Goal: Information Seeking & Learning: Learn about a topic

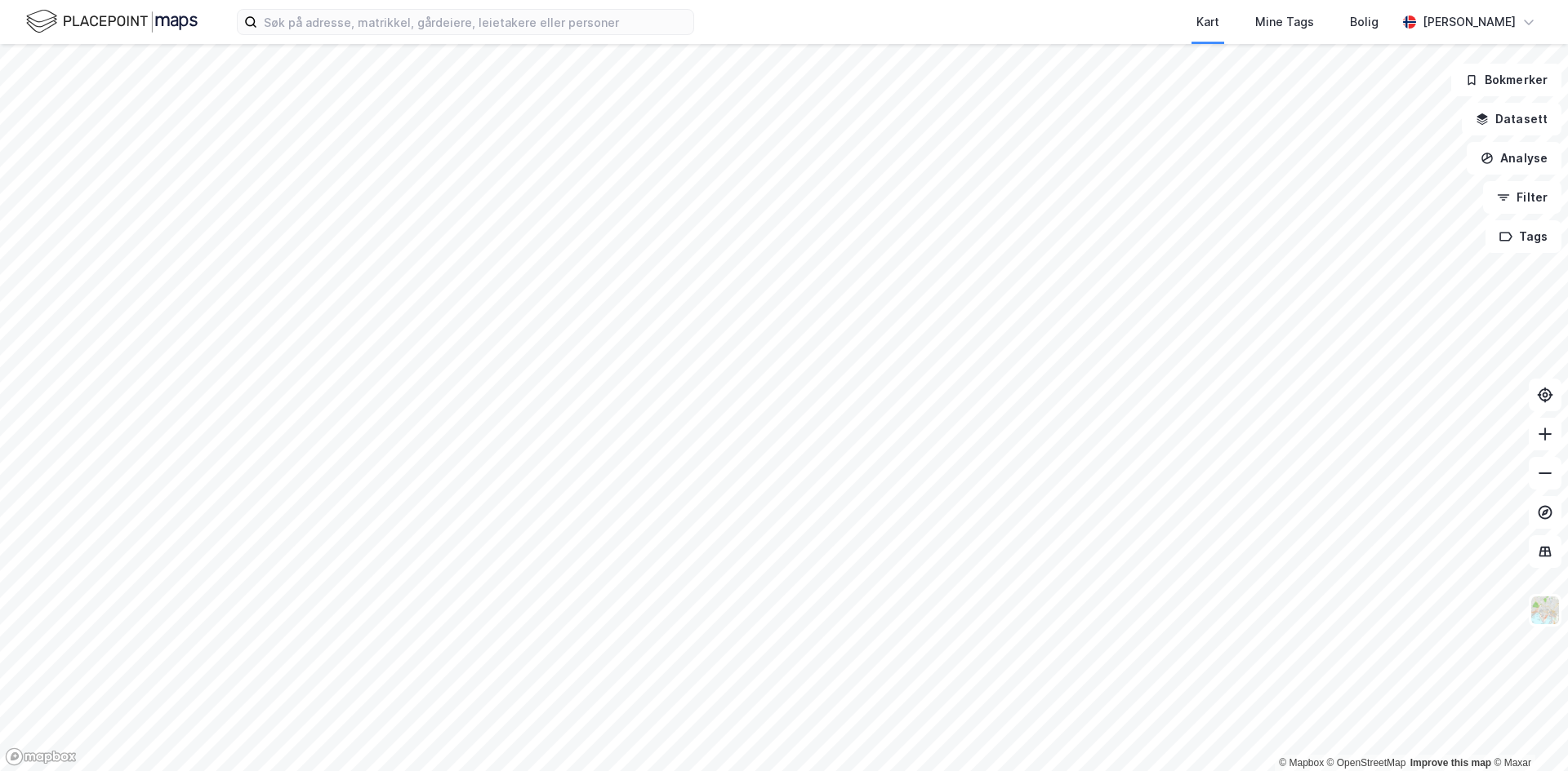
click at [321, 41] on div "Kart Mine Tags Bolig [PERSON_NAME]" at bounding box center [784, 22] width 1568 height 44
click at [324, 27] on input at bounding box center [475, 22] width 436 height 24
paste input "Stålverksveien 2"
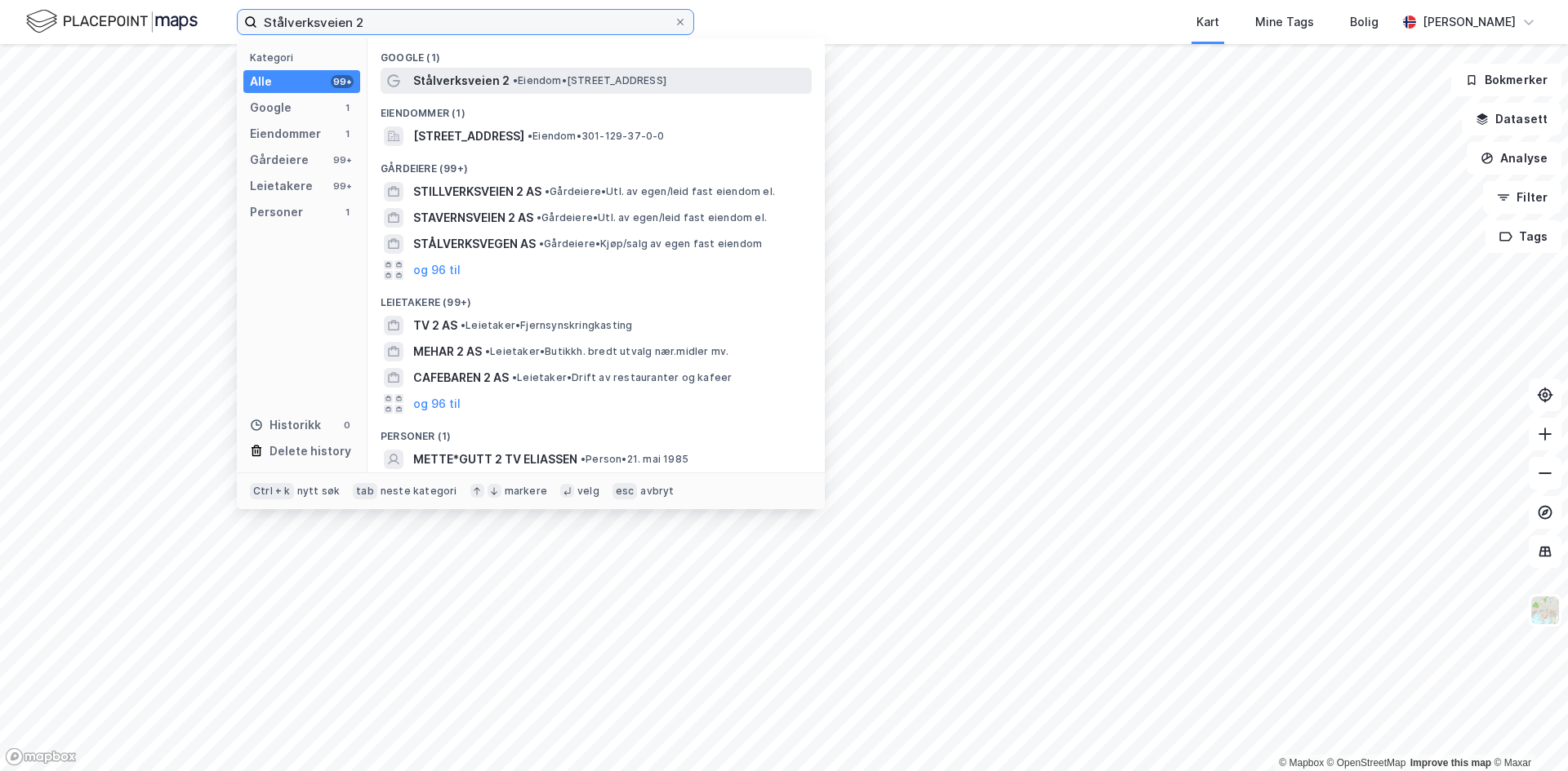
type input "Stålverksveien 2"
click at [463, 81] on span "Stålverksveien 2" at bounding box center [461, 81] width 97 height 20
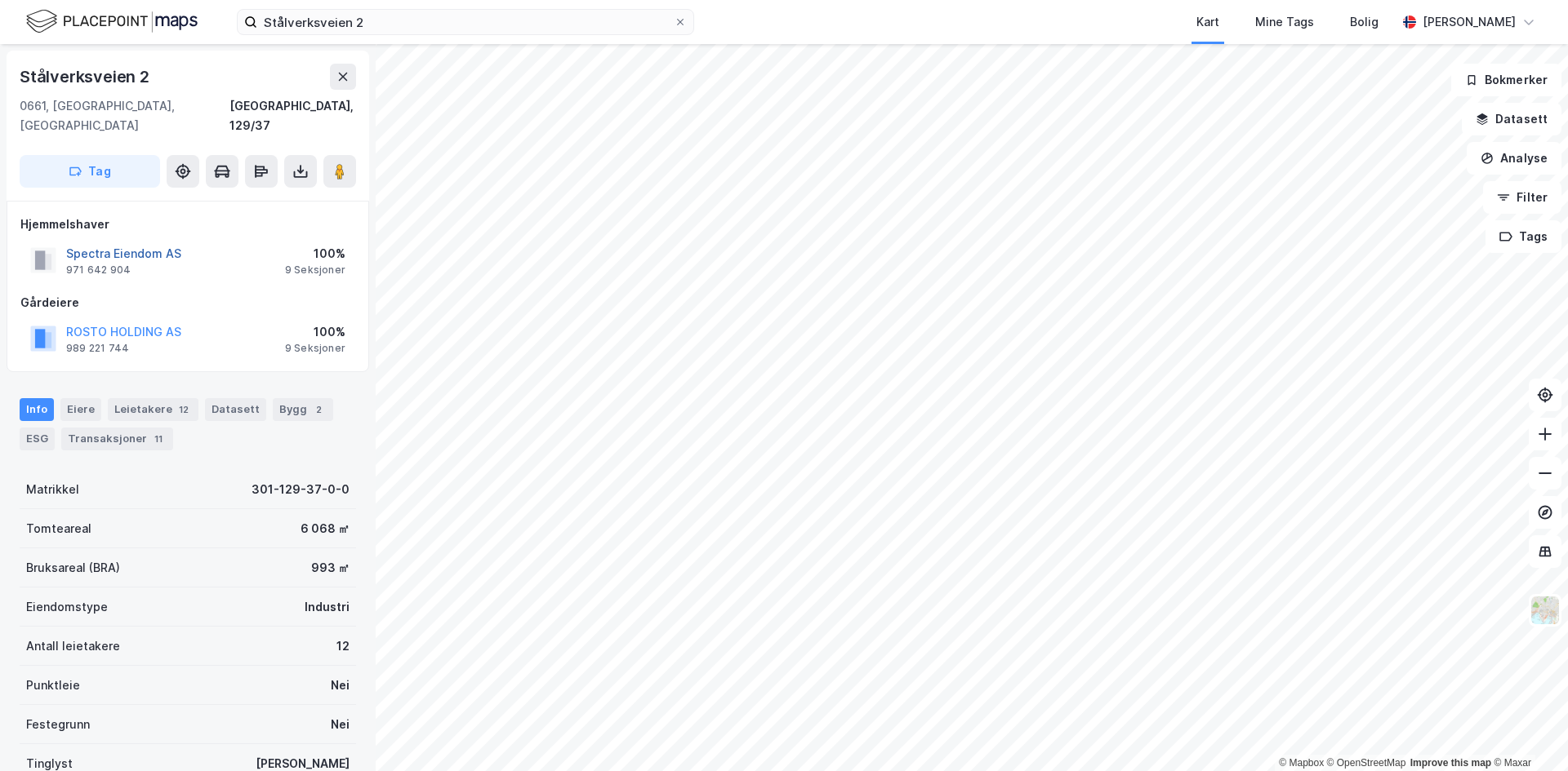
click at [0, 0] on button "Spectra Eiendom AS" at bounding box center [0, 0] width 0 height 0
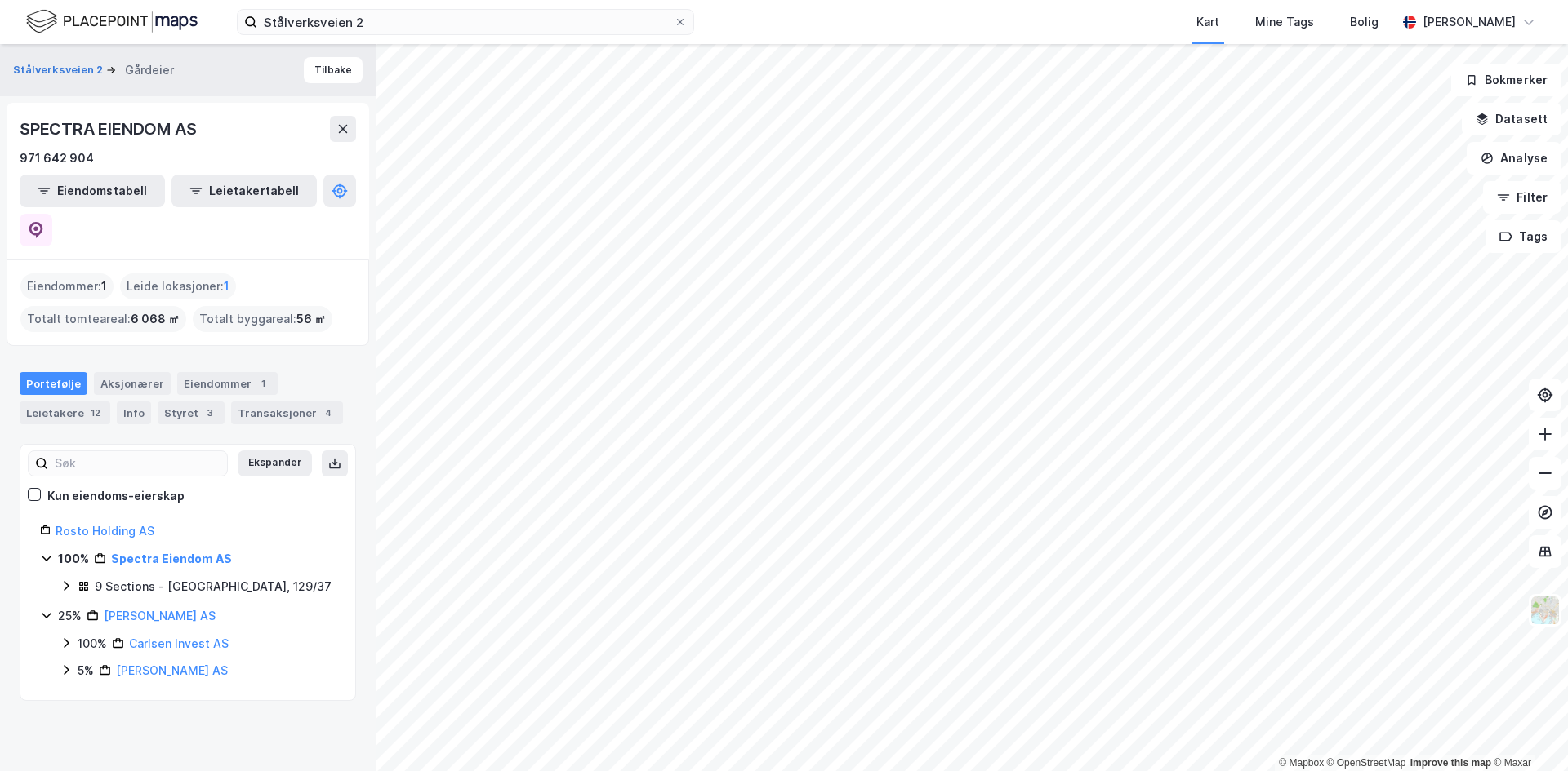
click at [132, 577] on div "9 Sections - [GEOGRAPHIC_DATA], 129/37" at bounding box center [213, 587] width 237 height 20
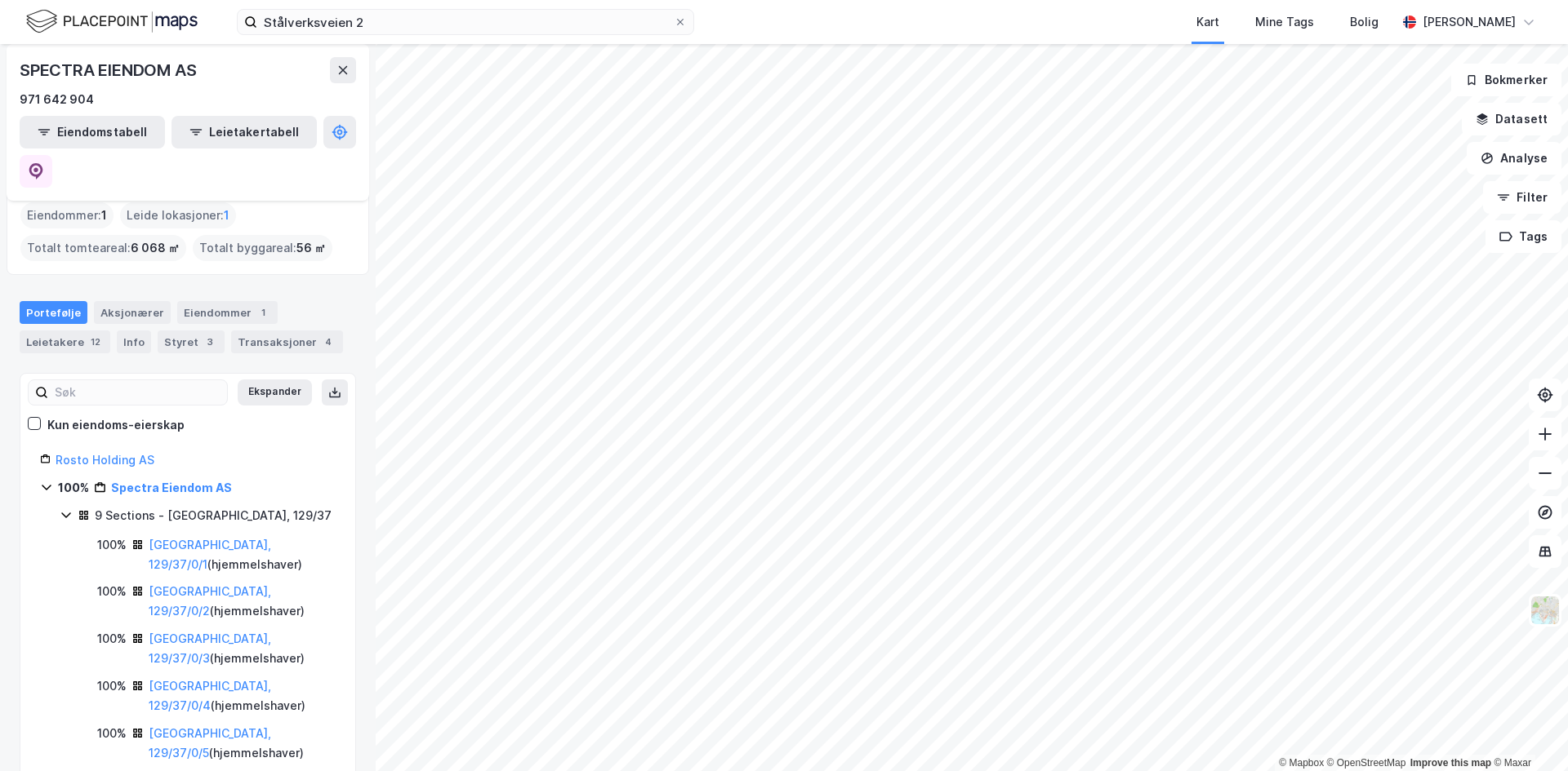
scroll to position [163, 0]
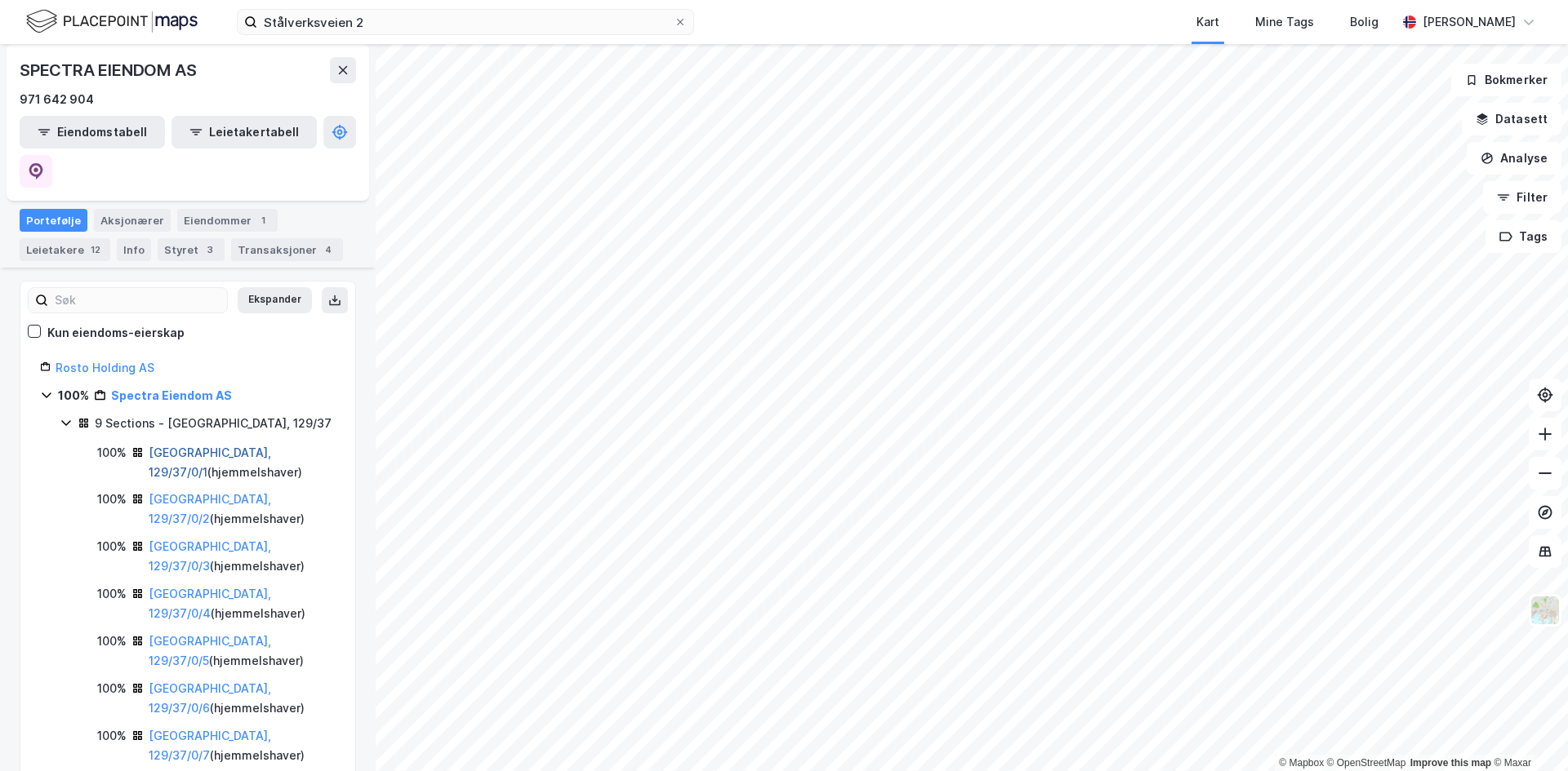
click at [179, 446] on link "[GEOGRAPHIC_DATA], 129/37/0/1" at bounding box center [210, 462] width 123 height 33
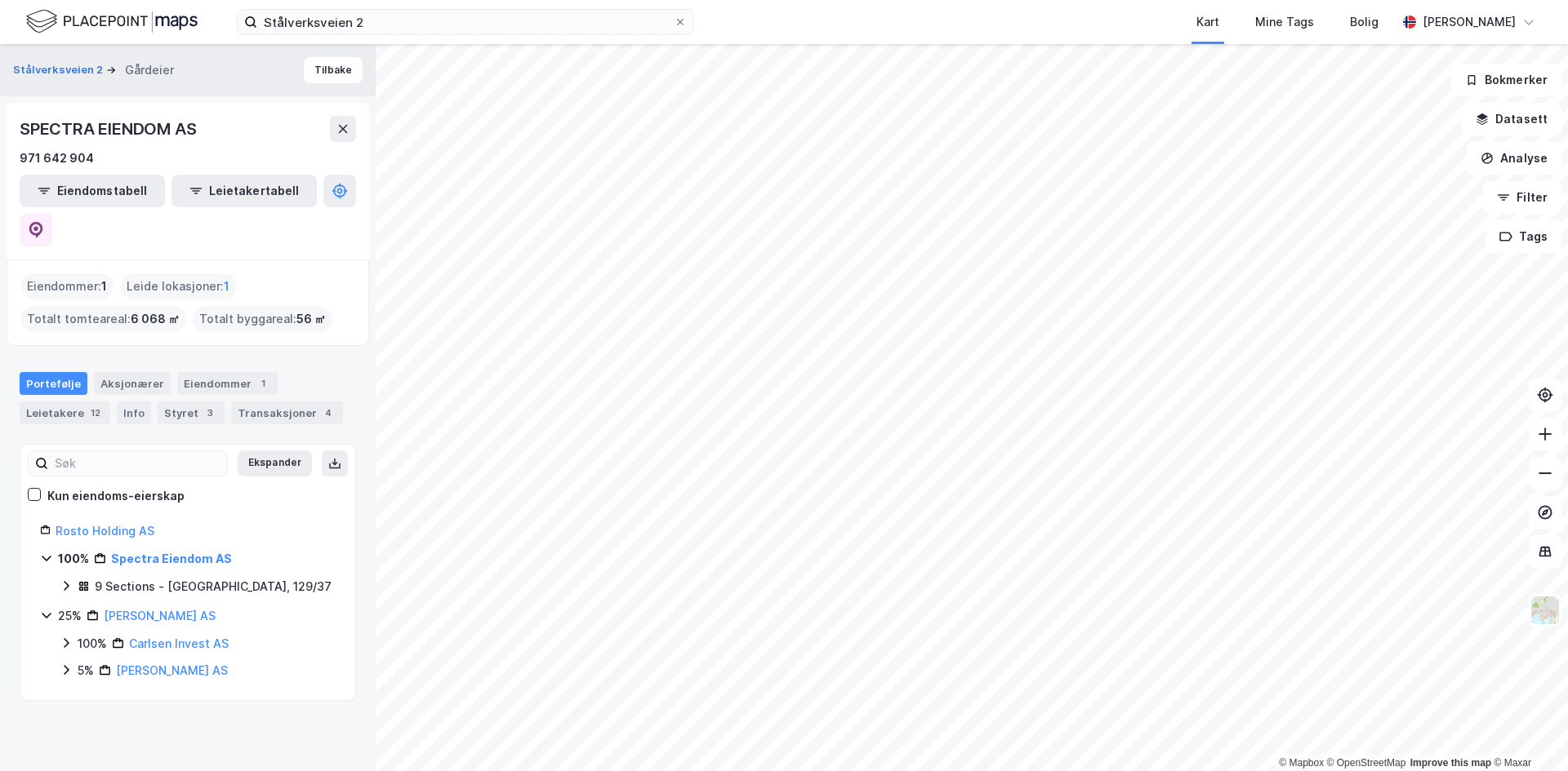
click at [77, 577] on div "9 Sections - [GEOGRAPHIC_DATA], 129/37" at bounding box center [197, 588] width 276 height 21
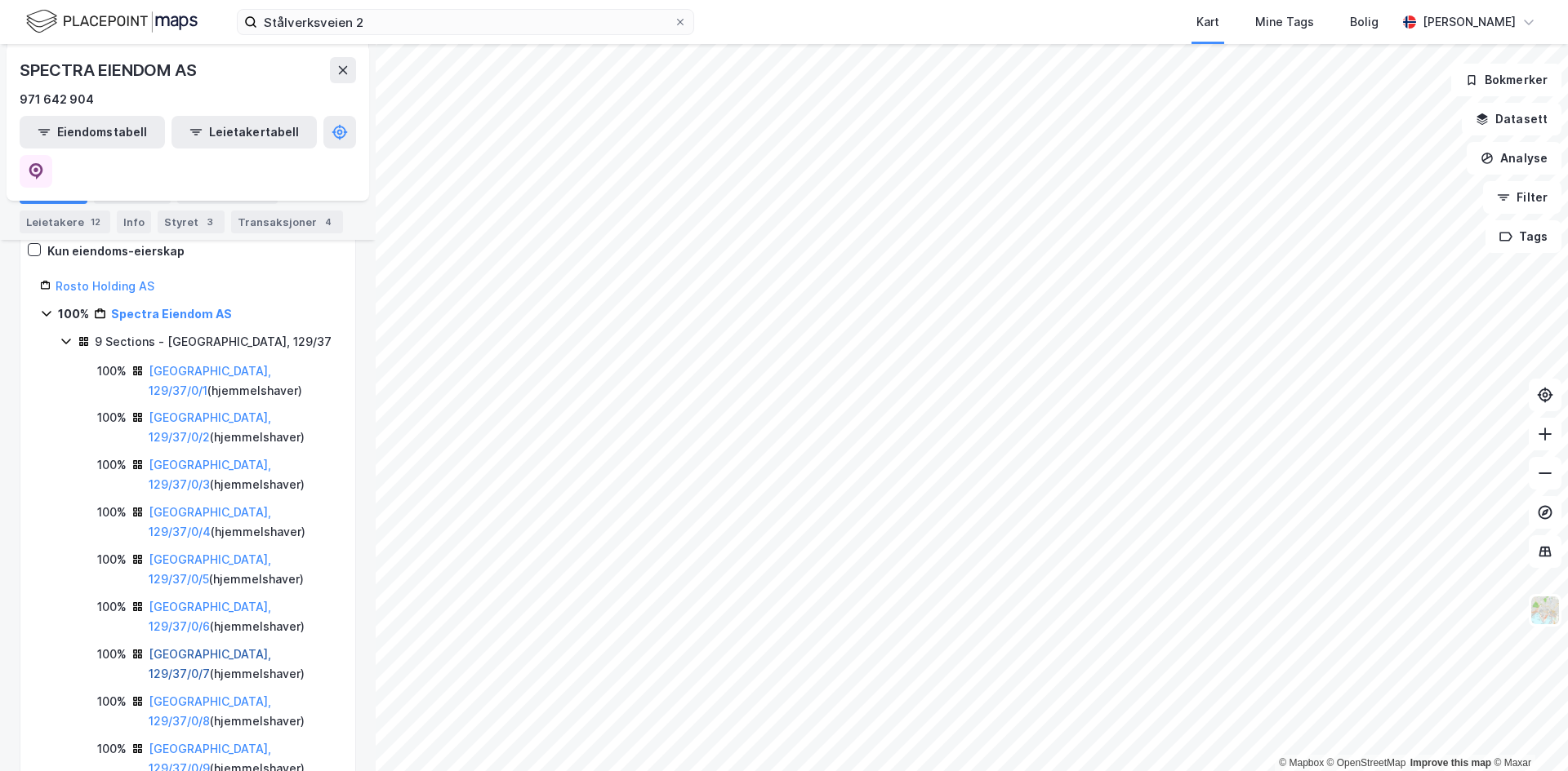
scroll to position [336, 0]
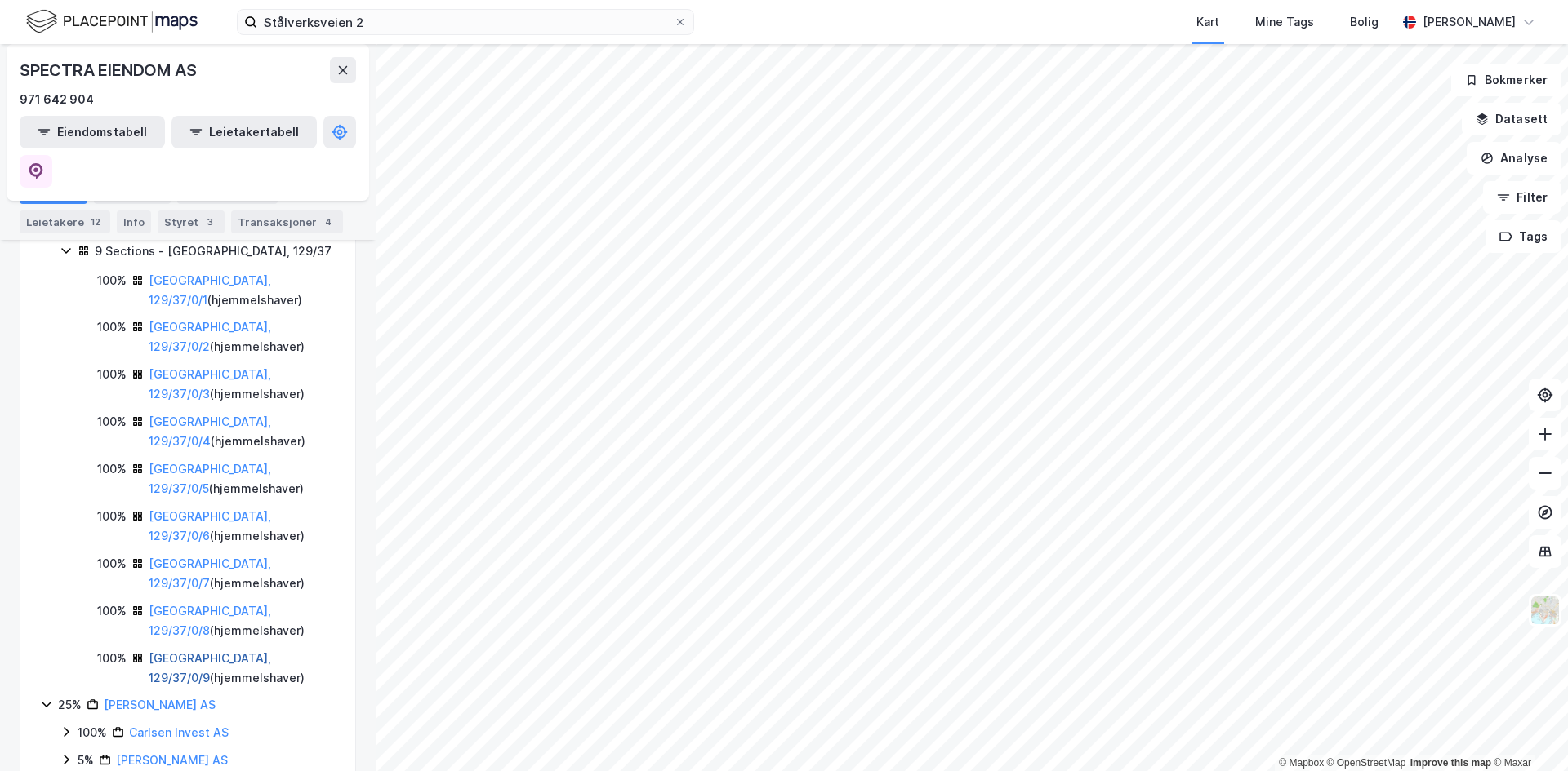
click at [194, 651] on link "[GEOGRAPHIC_DATA], 129/37/0/9" at bounding box center [210, 668] width 123 height 33
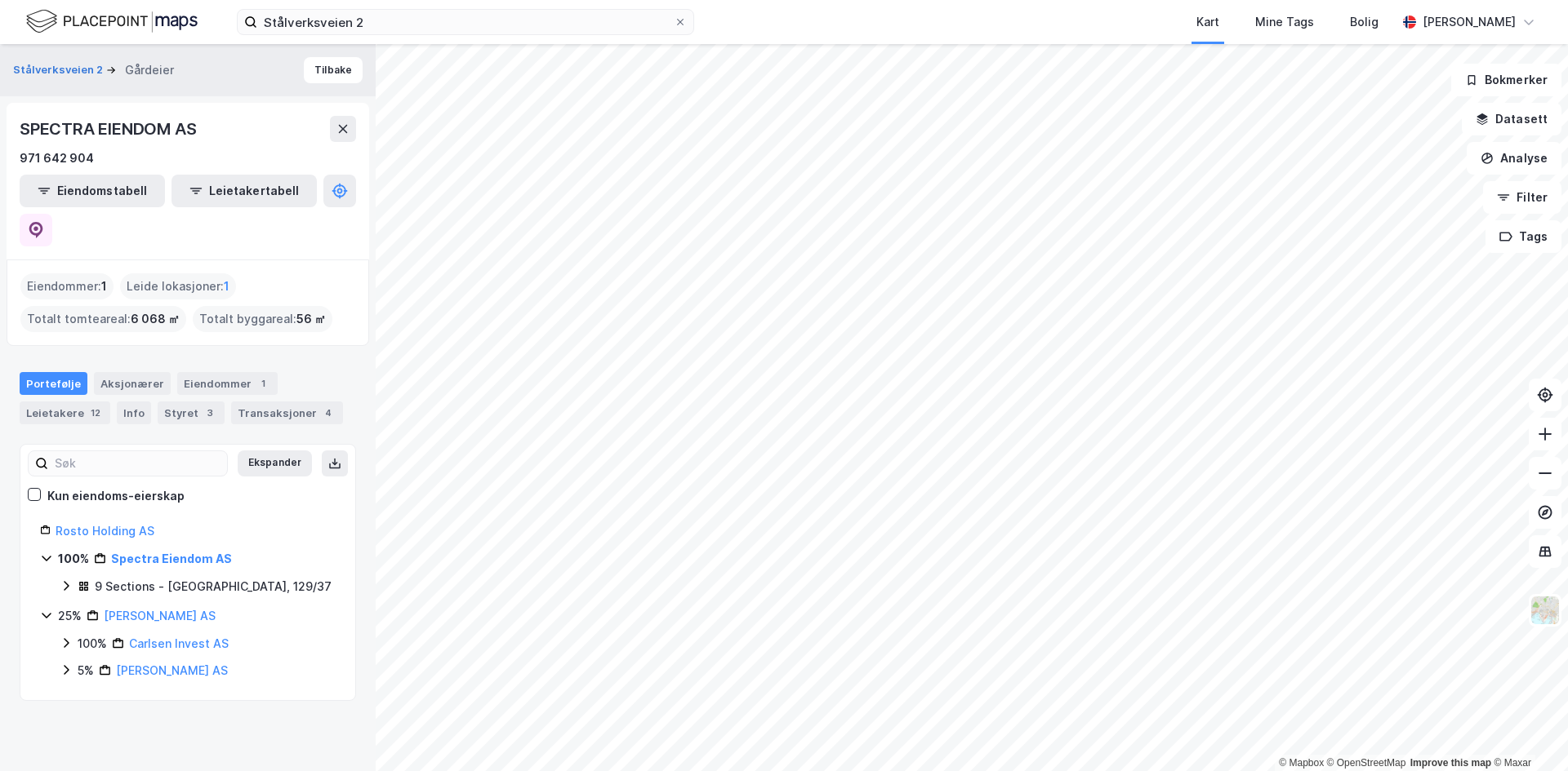
click at [177, 577] on div "9 Sections - [GEOGRAPHIC_DATA], 129/37" at bounding box center [213, 587] width 237 height 20
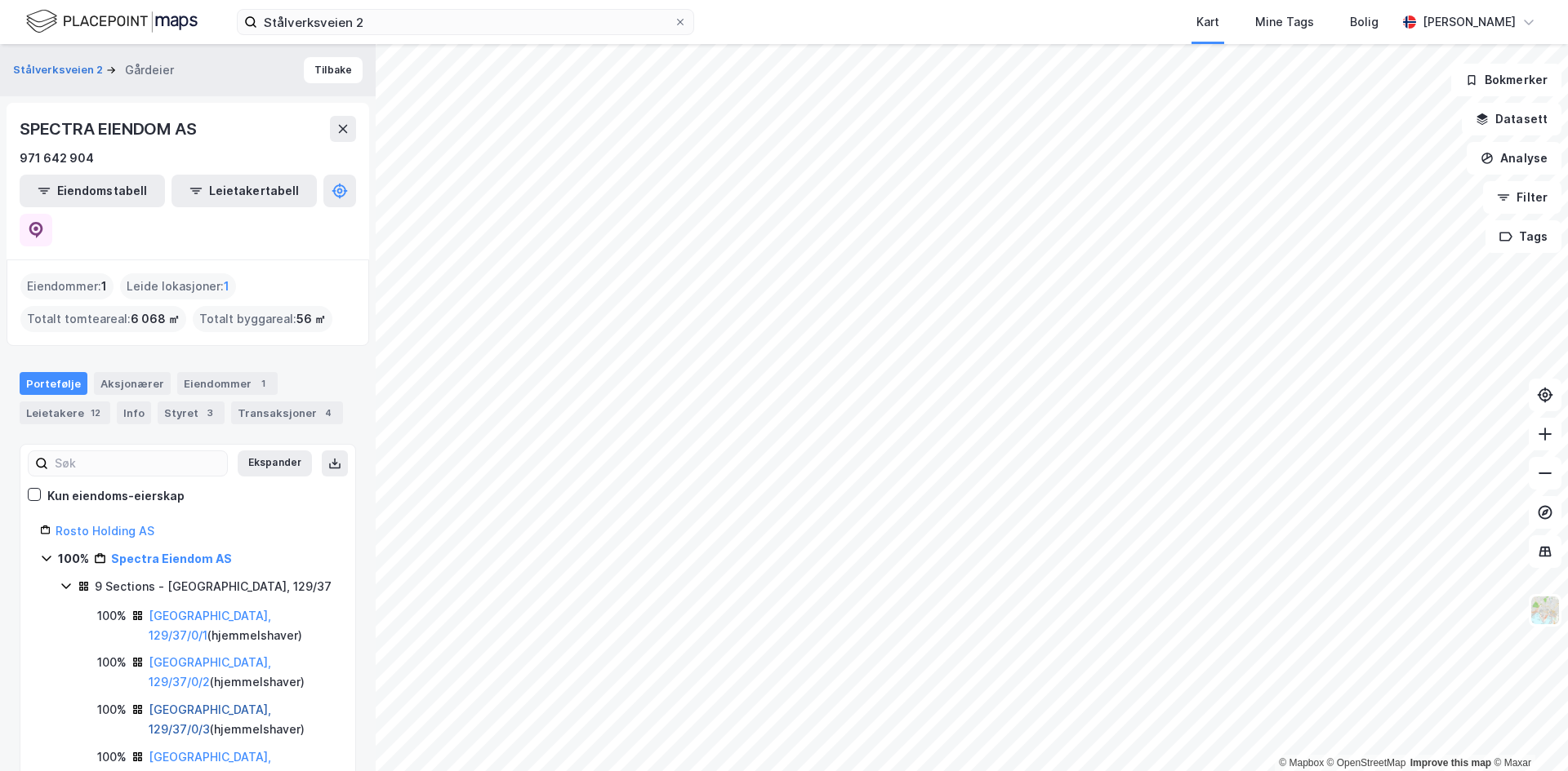
click at [182, 702] on link "[GEOGRAPHIC_DATA], 129/37/0/3" at bounding box center [210, 719] width 123 height 33
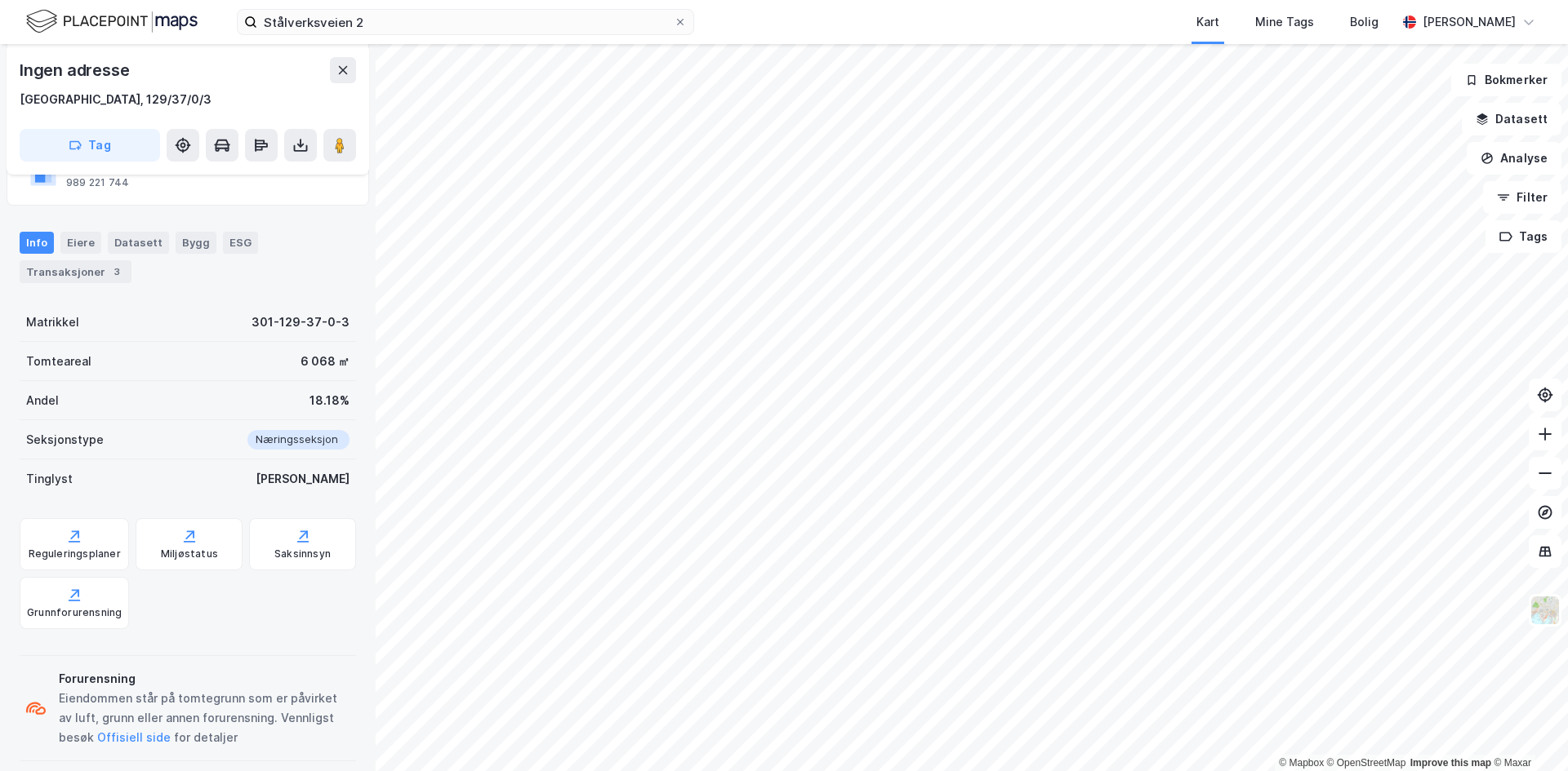
scroll to position [295, 0]
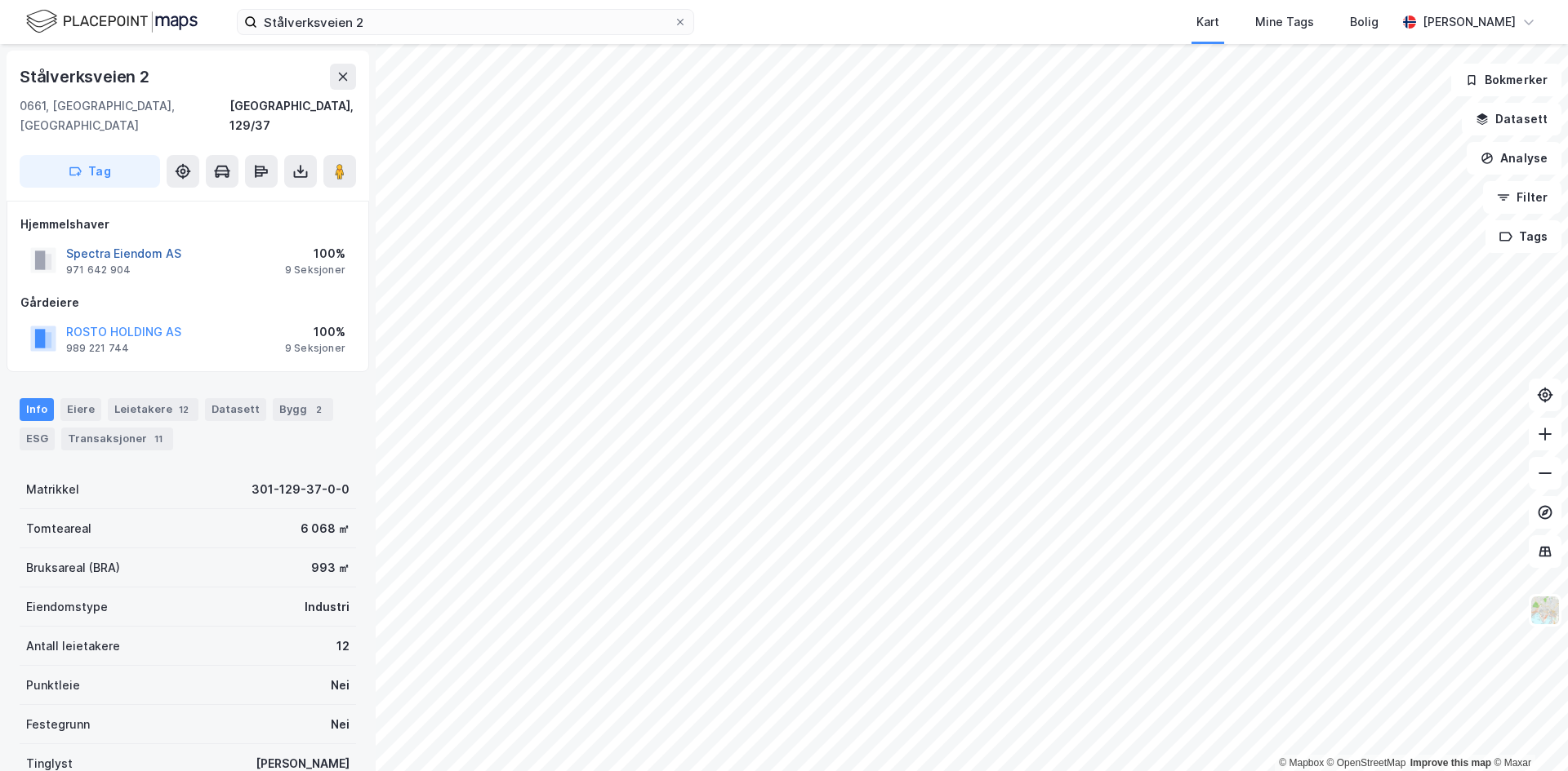
click at [0, 0] on button "Spectra Eiendom AS" at bounding box center [0, 0] width 0 height 0
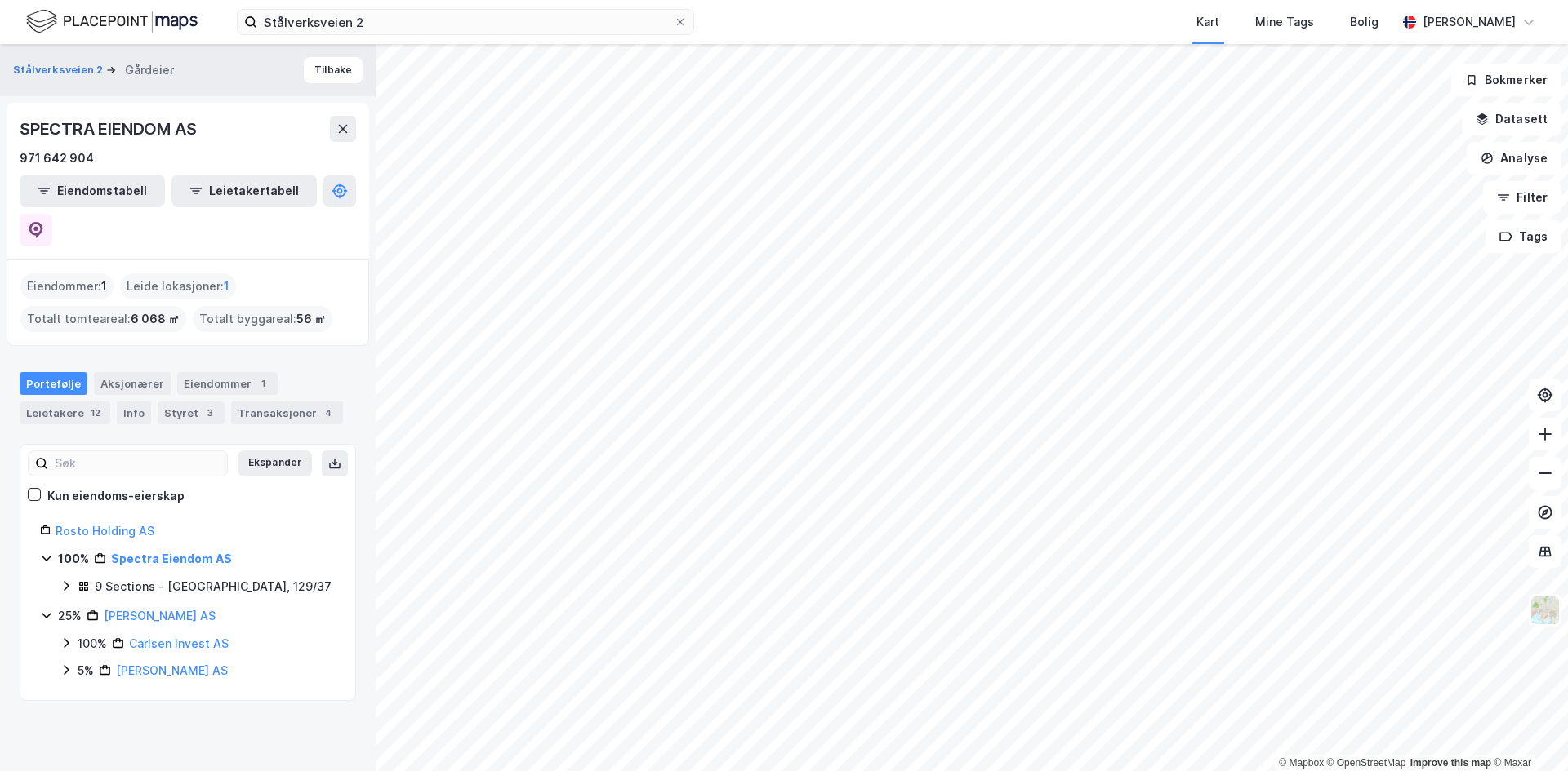
click at [65, 582] on icon at bounding box center [66, 586] width 5 height 10
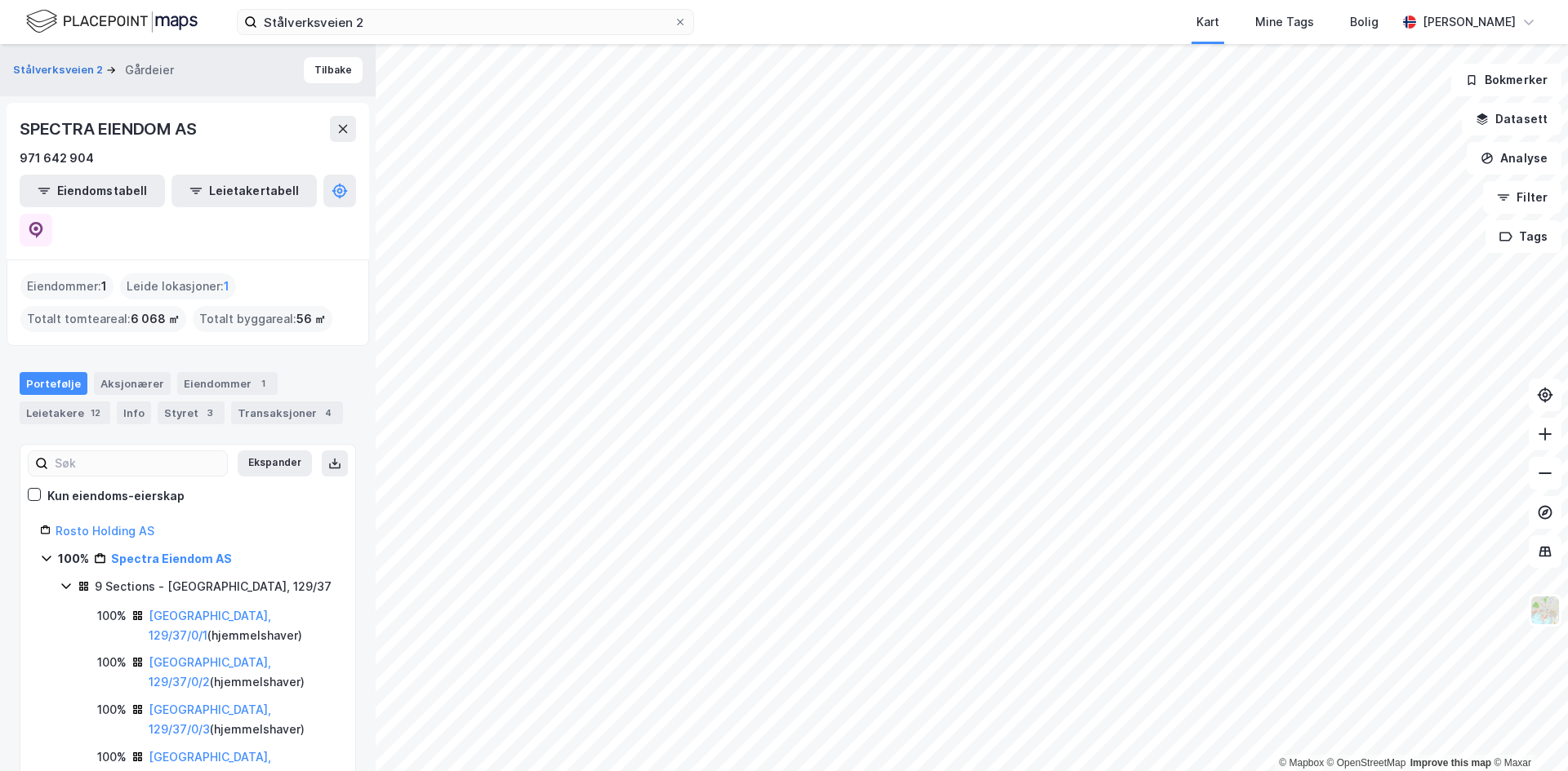
click at [77, 581] on icon at bounding box center [83, 587] width 12 height 12
